Goal: Task Accomplishment & Management: Manage account settings

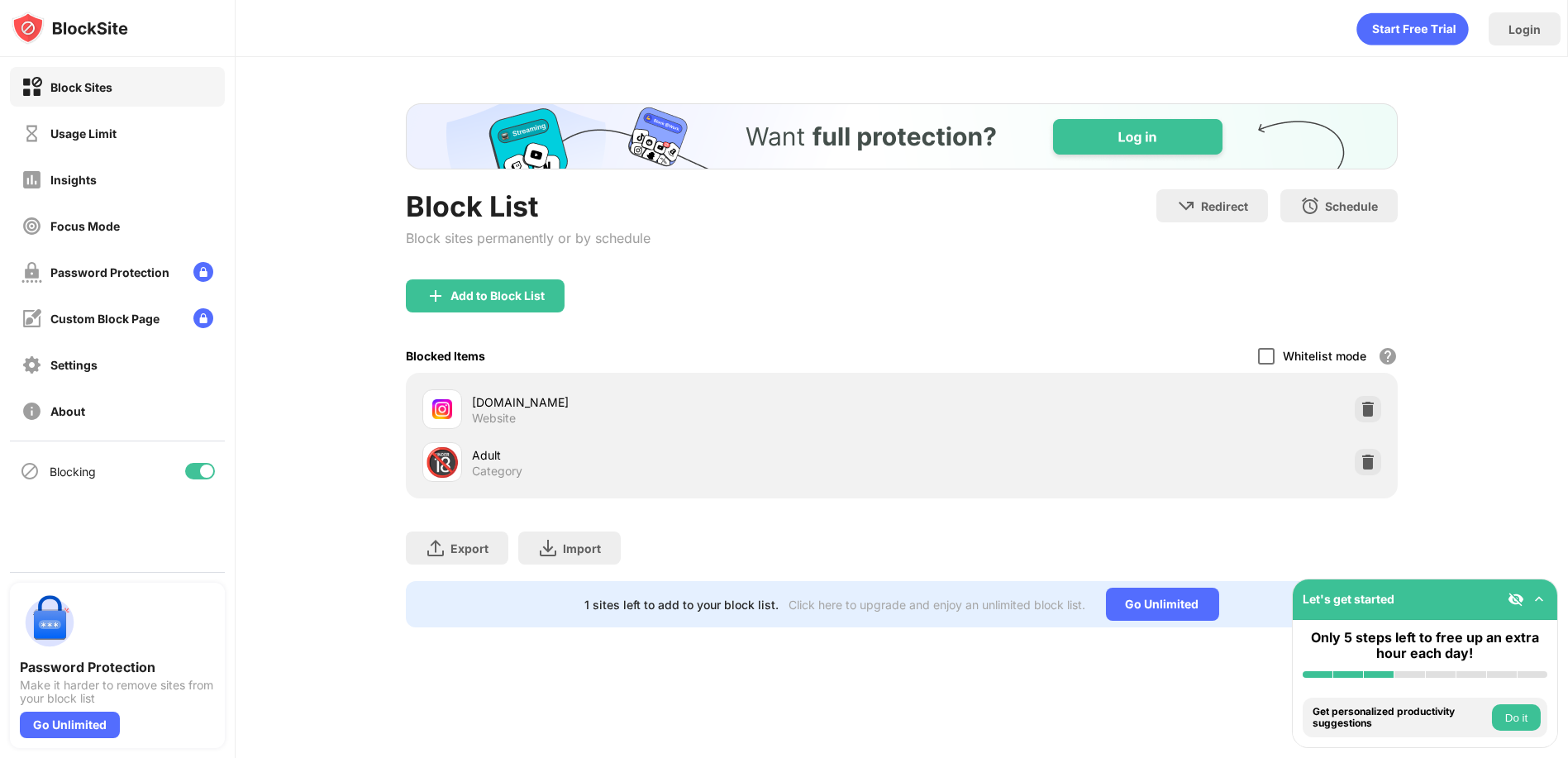
click at [1268, 351] on div at bounding box center [1267, 357] width 17 height 17
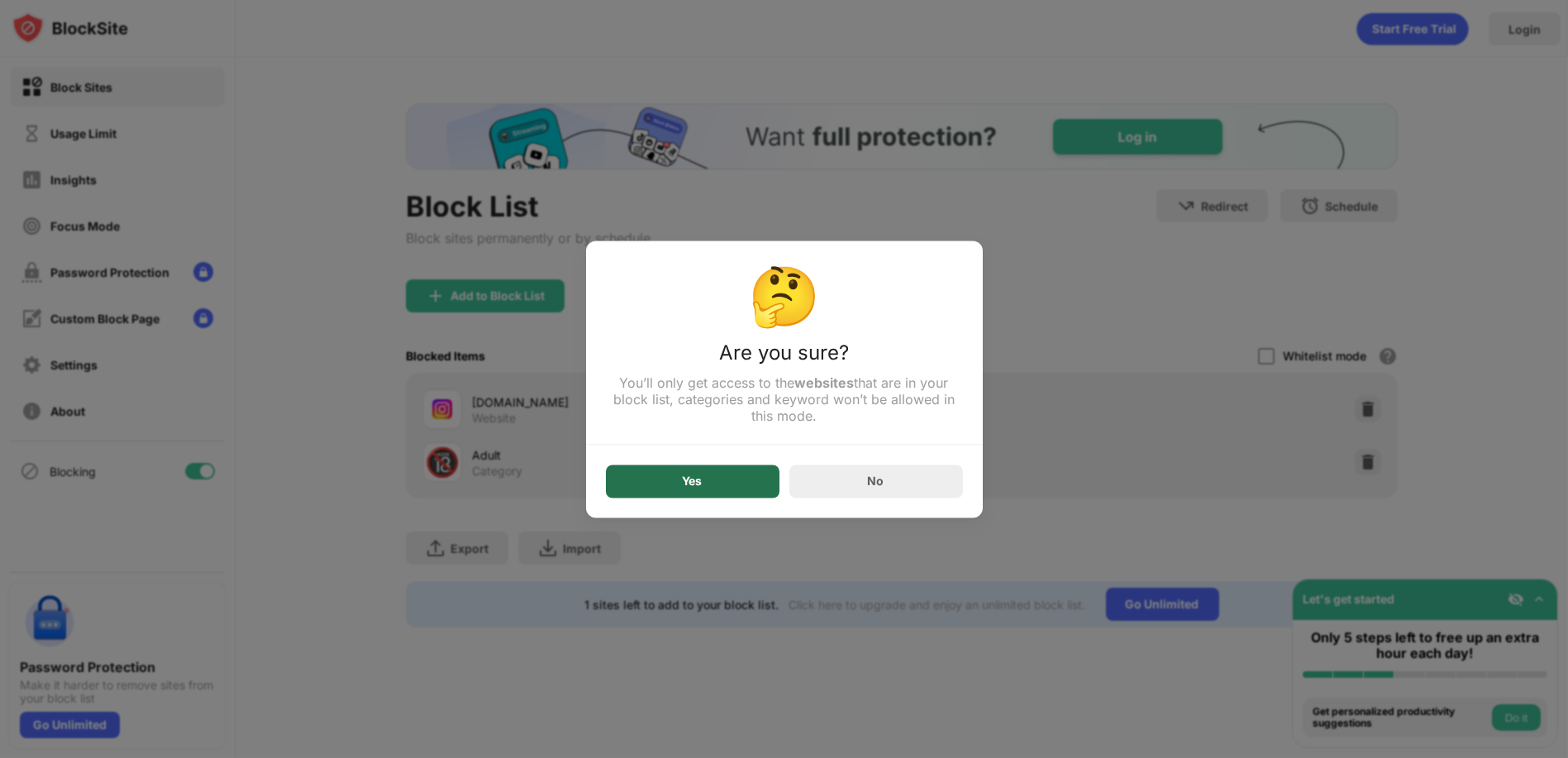
click at [726, 474] on div "Yes" at bounding box center [692, 480] width 173 height 33
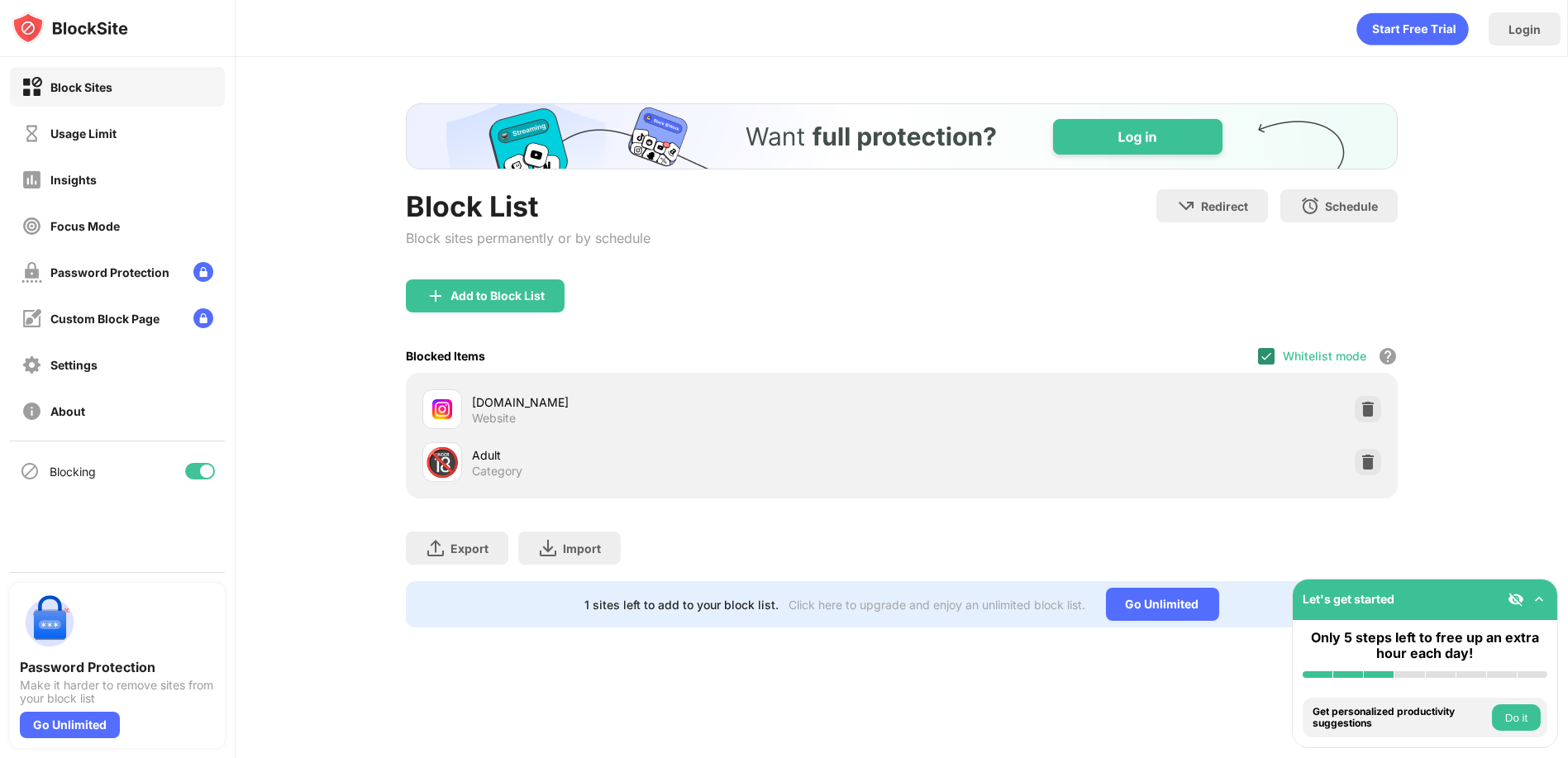
click at [1261, 359] on img at bounding box center [1267, 356] width 13 height 13
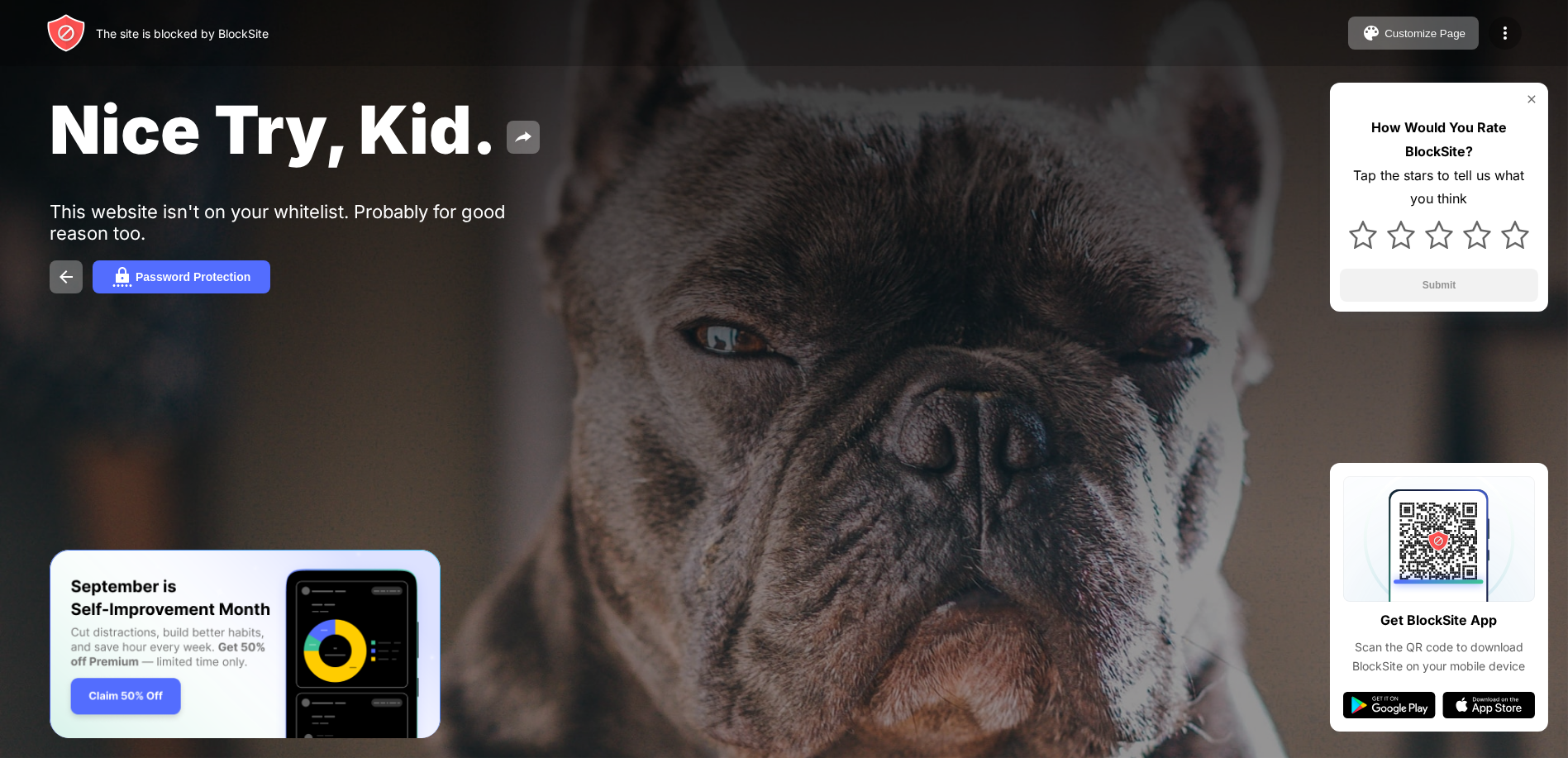
click at [1516, 38] on div at bounding box center [1504, 33] width 33 height 33
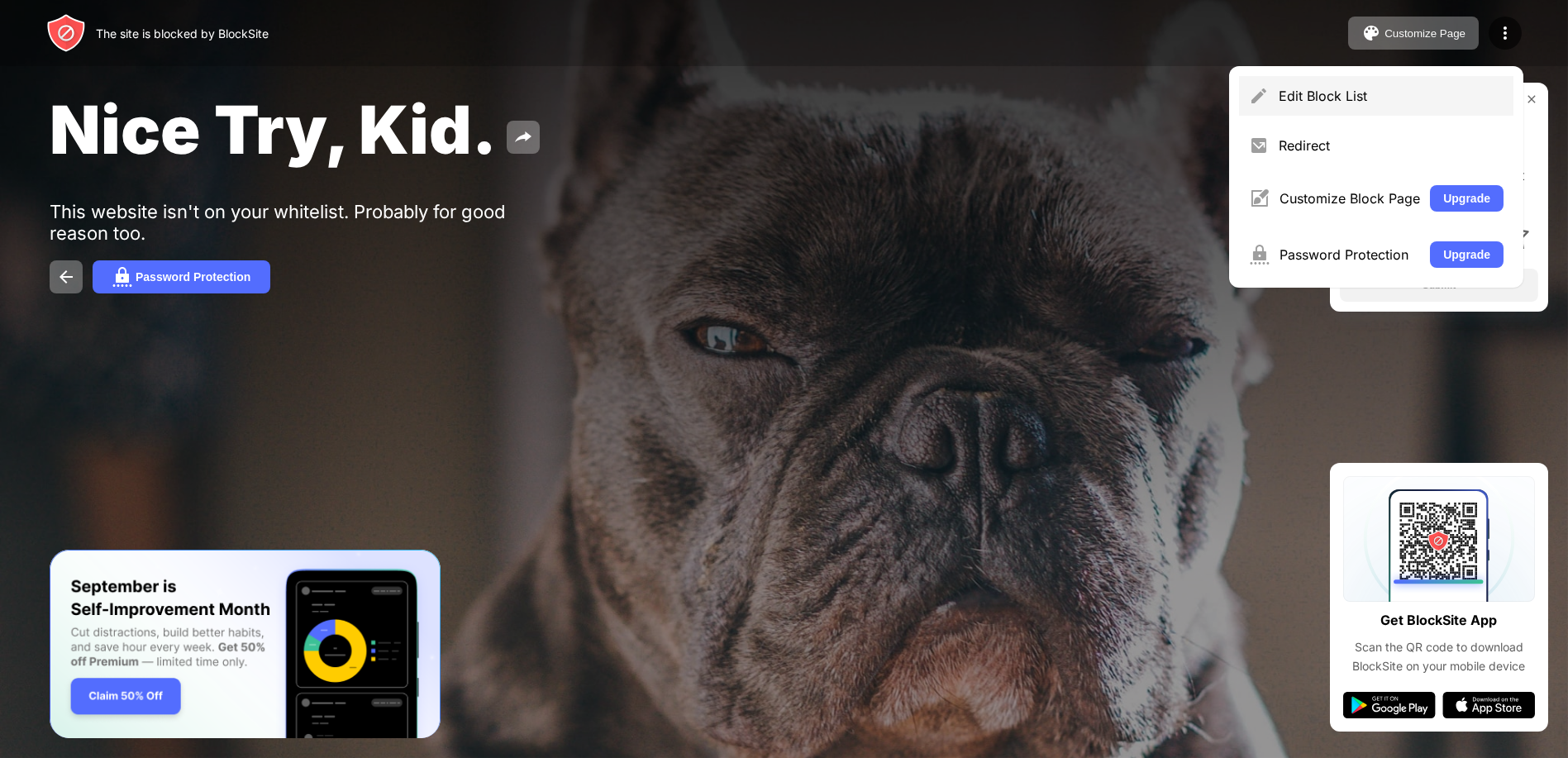
click at [1307, 93] on div "Edit Block List" at bounding box center [1391, 96] width 225 height 17
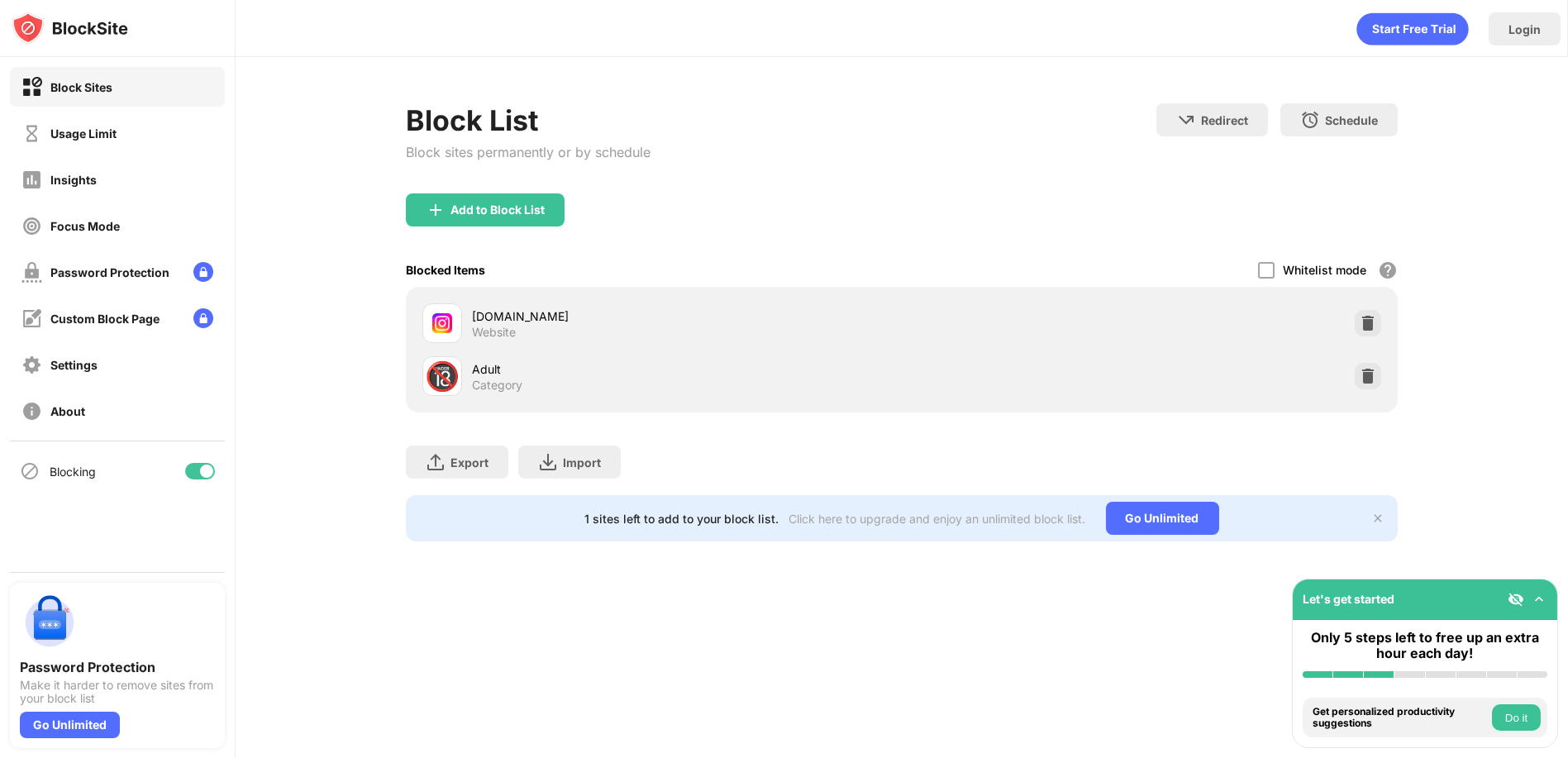
drag, startPoint x: 1287, startPoint y: 272, endPoint x: 1277, endPoint y: 274, distance: 10.2
click at [1279, 274] on div "Whitelist mode Block all websites except for those in your whitelist. Whitelist…" at bounding box center [1327, 270] width 139 height 34
click at [1273, 274] on div at bounding box center [1267, 270] width 17 height 17
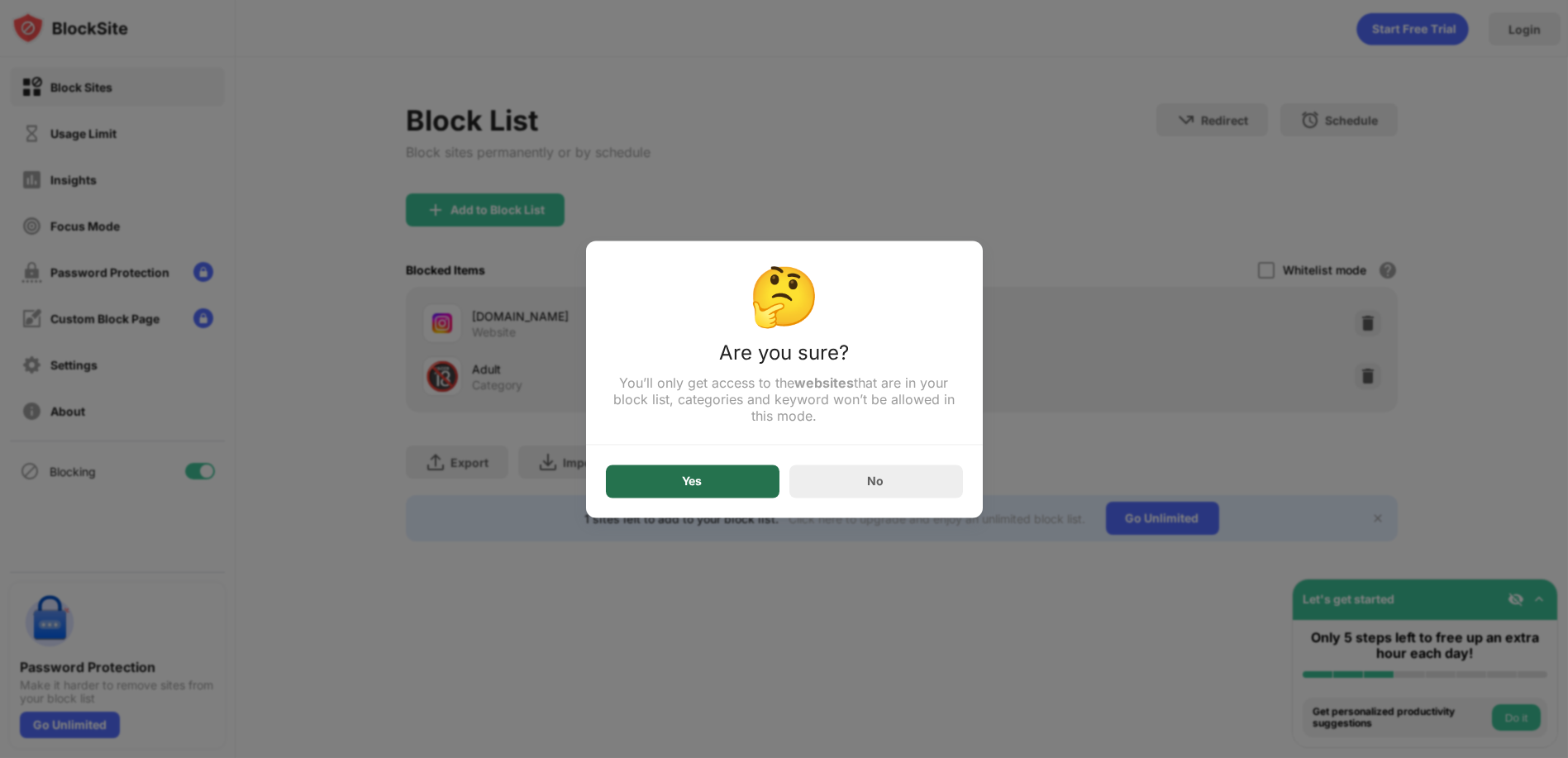
click at [736, 498] on div "Yes" at bounding box center [692, 480] width 173 height 33
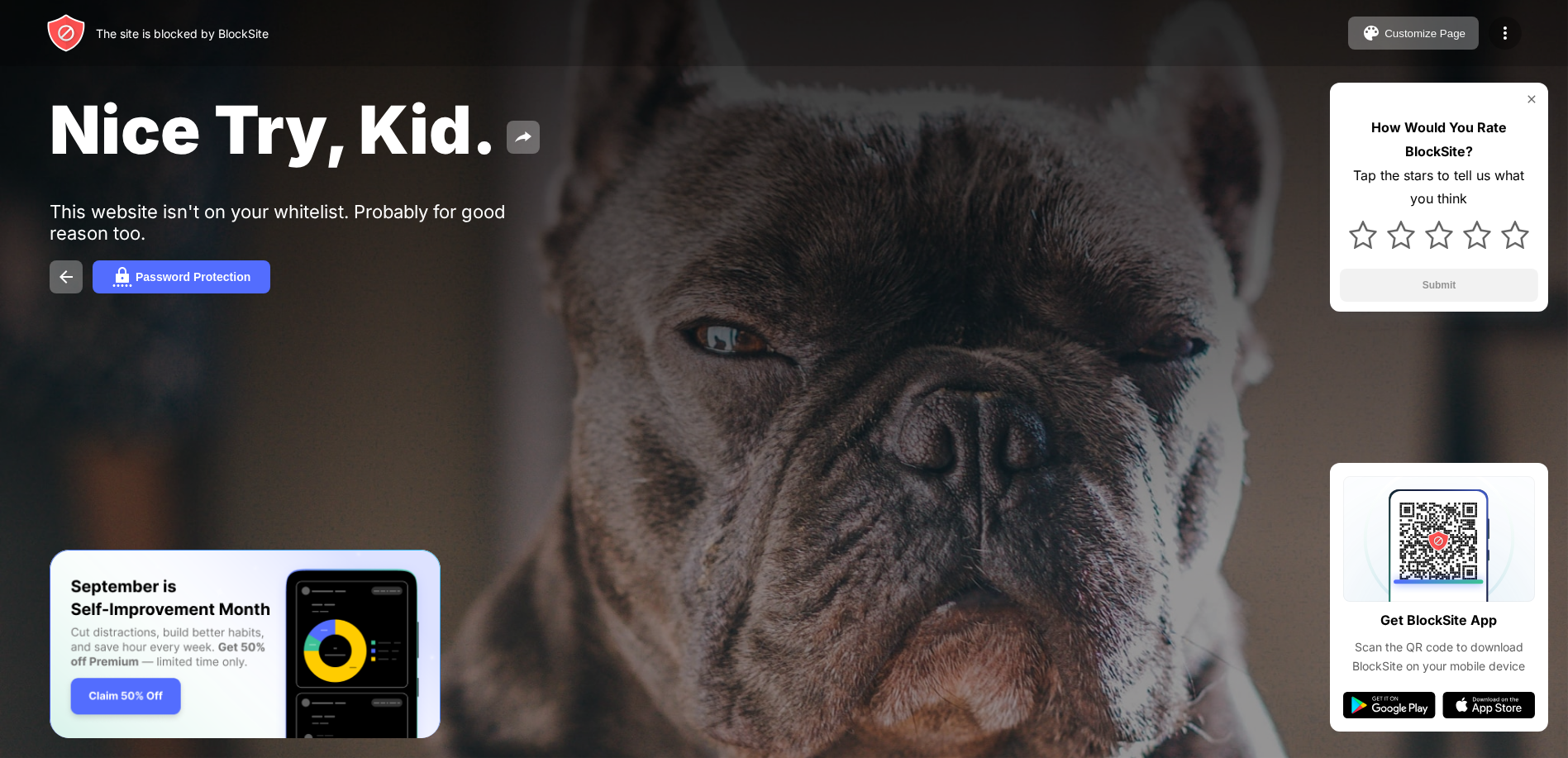
click at [1507, 31] on img at bounding box center [1504, 33] width 20 height 20
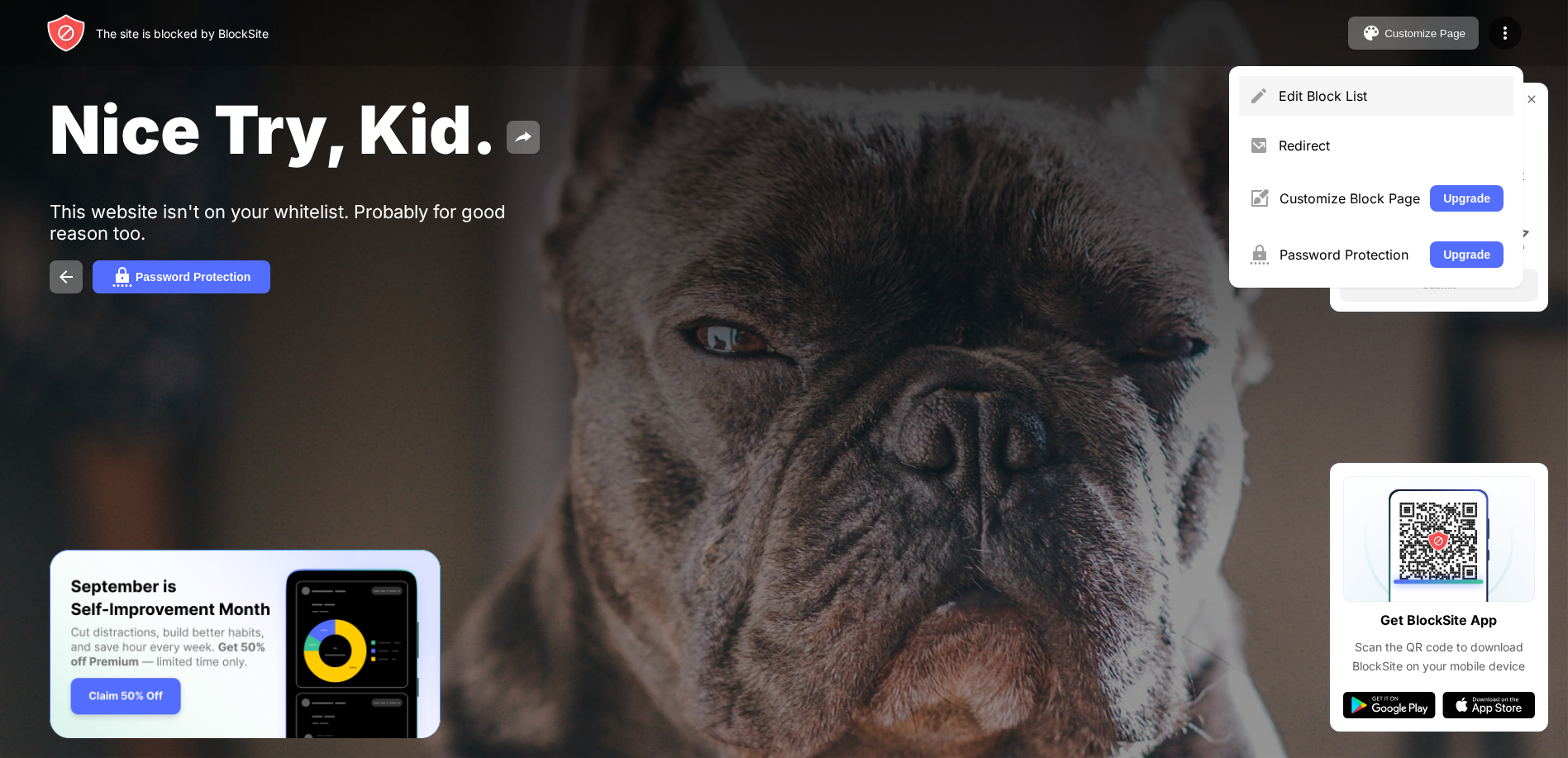
click at [1405, 96] on div "Edit Block List" at bounding box center [1391, 96] width 225 height 17
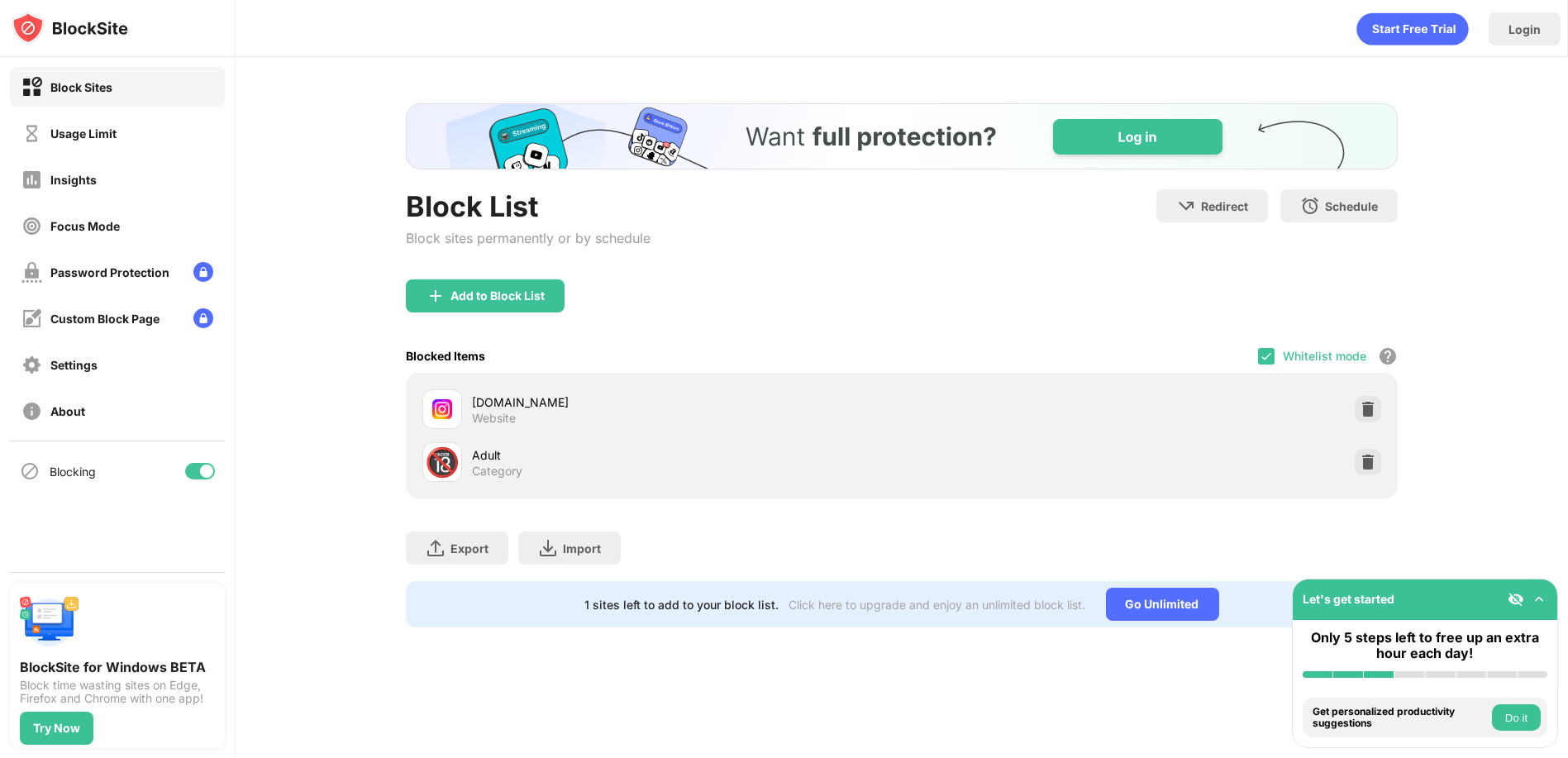
click at [1276, 416] on div "instagram.com Website" at bounding box center [901, 409] width 972 height 53
click at [1267, 352] on img at bounding box center [1267, 356] width 13 height 13
